Goal: Transaction & Acquisition: Purchase product/service

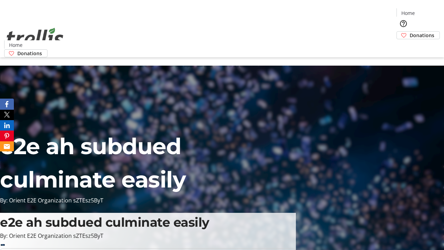
click at [410, 32] on span "Donations" at bounding box center [422, 35] width 25 height 7
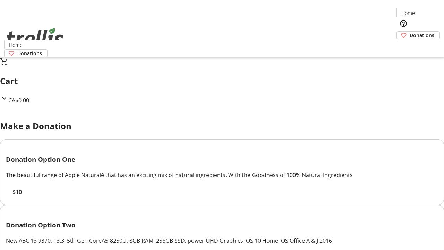
click at [22, 196] on span "$10" at bounding box center [16, 192] width 9 height 8
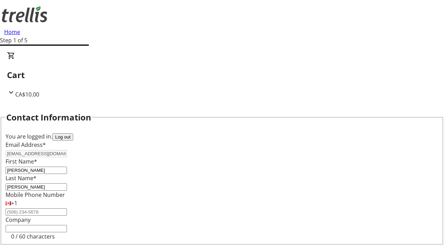
select select "CA"
type input "[STREET_ADDRESS][PERSON_NAME]"
type input "Kelowna"
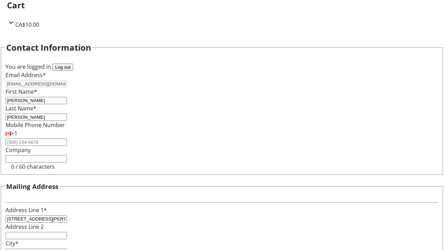
select select "BC"
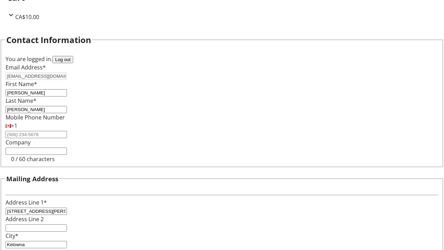
type input "Kelowna"
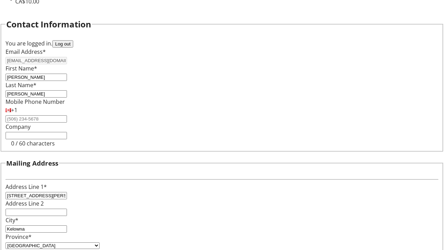
type input "V1Y 0C2"
